Goal: Task Accomplishment & Management: Use online tool/utility

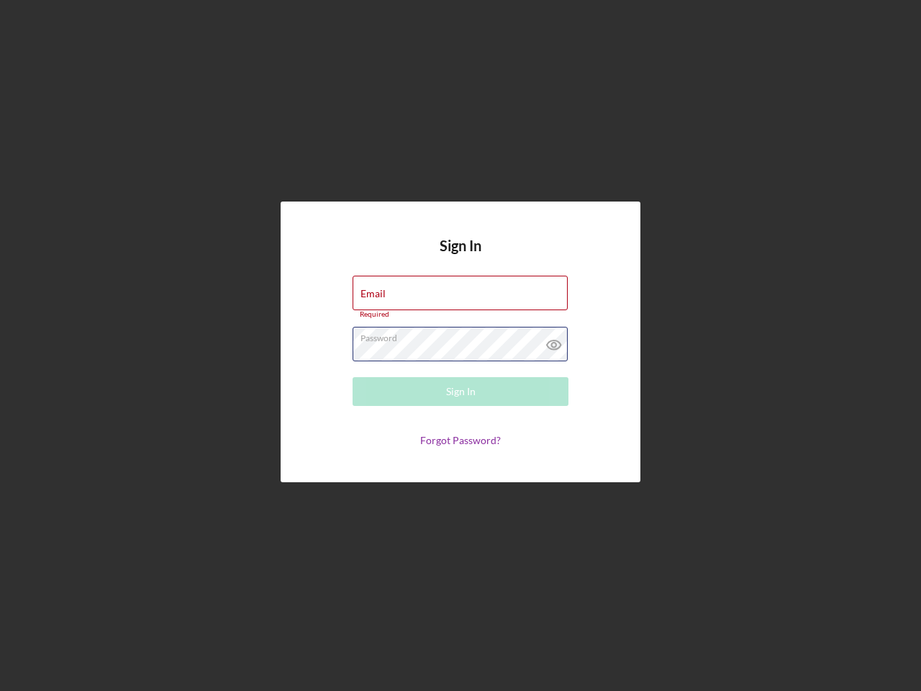
click at [460, 345] on div "Password Required" at bounding box center [461, 345] width 216 height 36
click at [554, 341] on icon at bounding box center [554, 345] width 36 height 36
